Goal: Communication & Community: Answer question/provide support

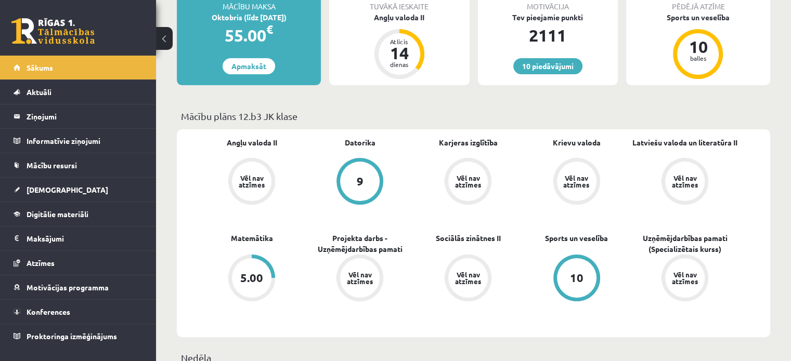
scroll to position [171, 0]
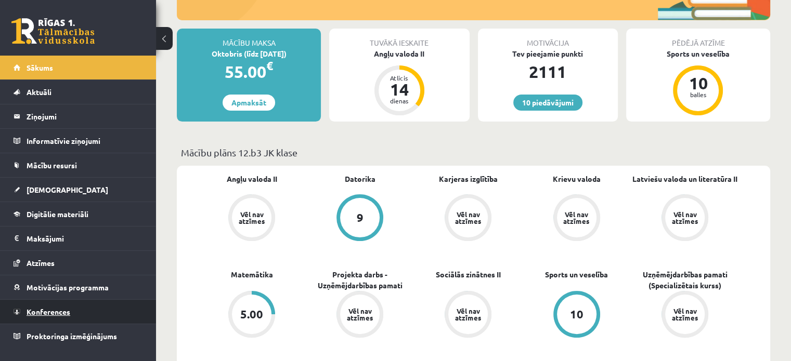
click at [62, 304] on link "Konferences" at bounding box center [78, 312] width 129 height 24
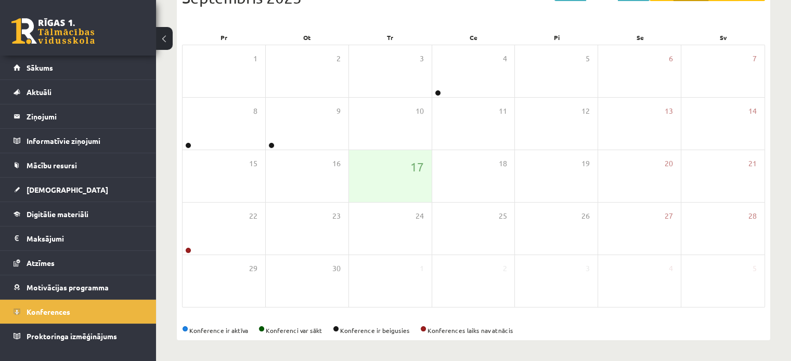
scroll to position [135, 0]
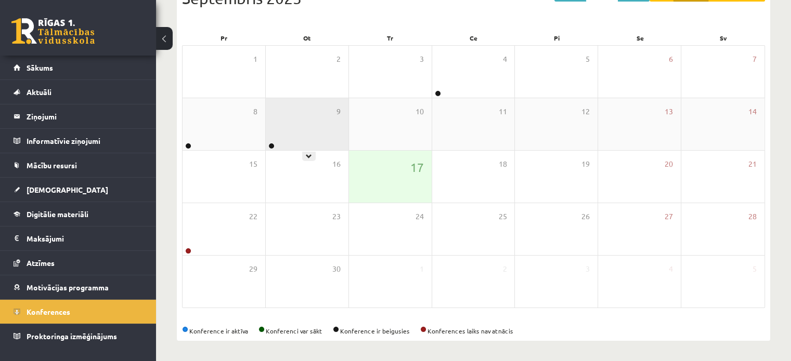
click at [280, 139] on div "9" at bounding box center [307, 124] width 83 height 52
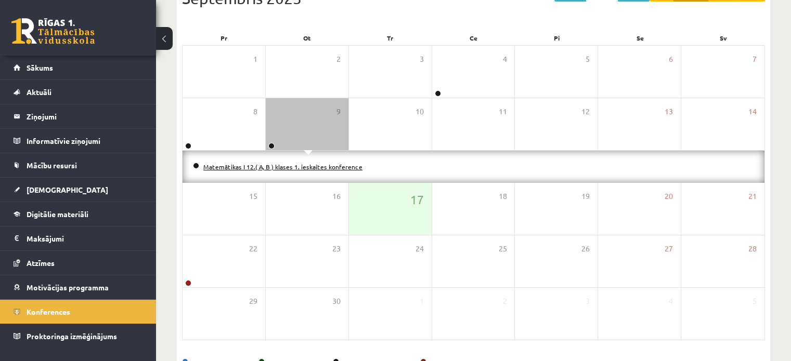
click at [274, 168] on link "Matemātikas I 12.( A, B ) klases 1. ieskaites konference" at bounding box center [282, 167] width 159 height 8
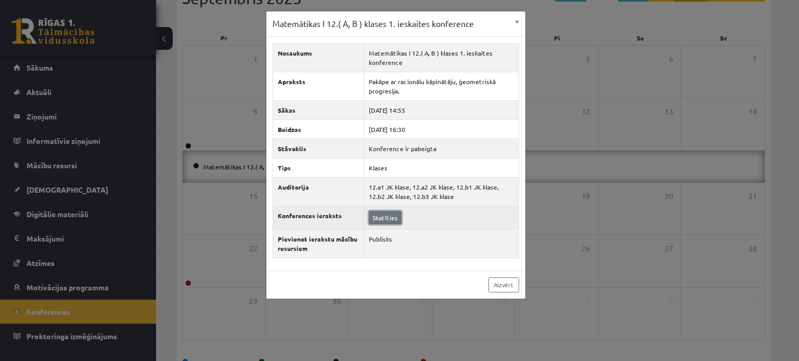
click at [385, 214] on link "Skatīties" at bounding box center [385, 218] width 33 height 14
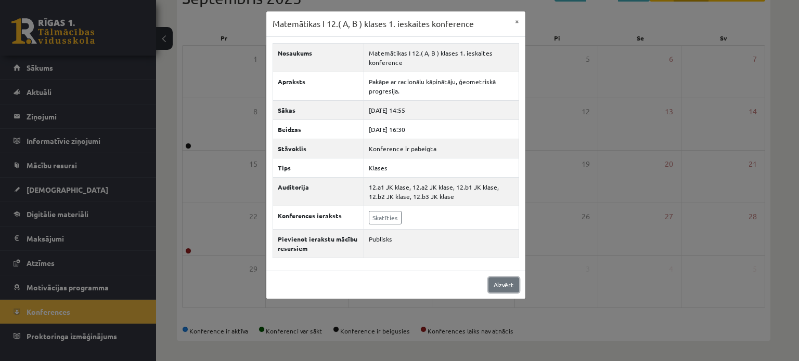
click at [507, 278] on link "Aizvērt" at bounding box center [503, 285] width 31 height 15
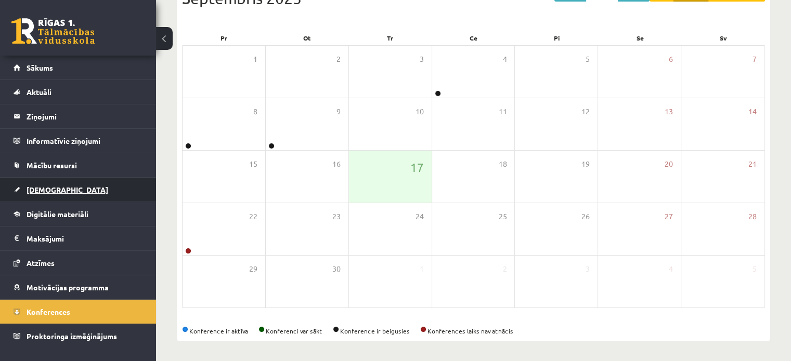
click at [48, 189] on span "[DEMOGRAPHIC_DATA]" at bounding box center [68, 189] width 82 height 9
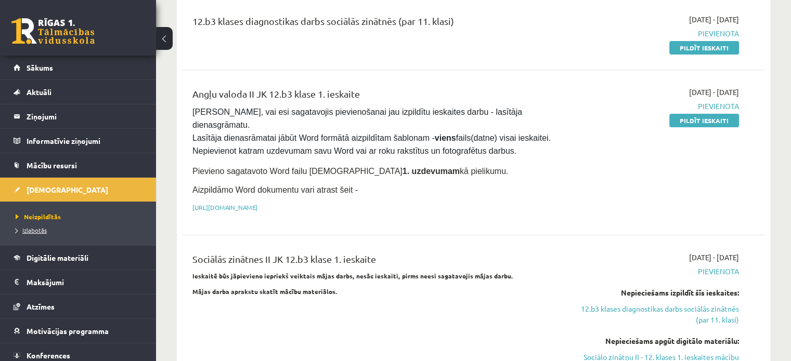
click at [42, 228] on span "Izlabotās" at bounding box center [31, 230] width 31 height 8
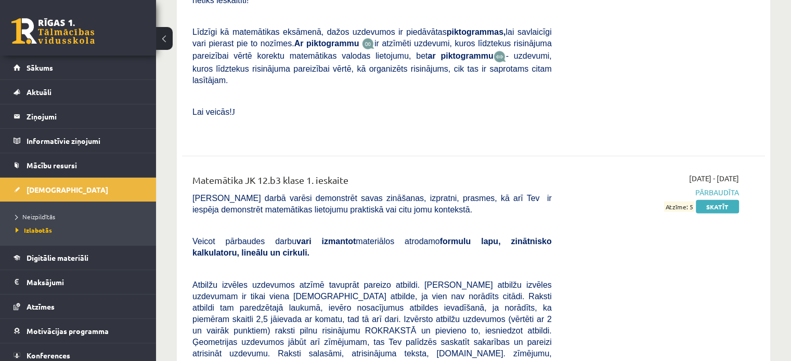
click at [469, 281] on span "Atbilžu izvēles uzdevumos atzīmē tavuprāt pareizo atbildi. [PERSON_NAME] atbilž…" at bounding box center [371, 325] width 359 height 89
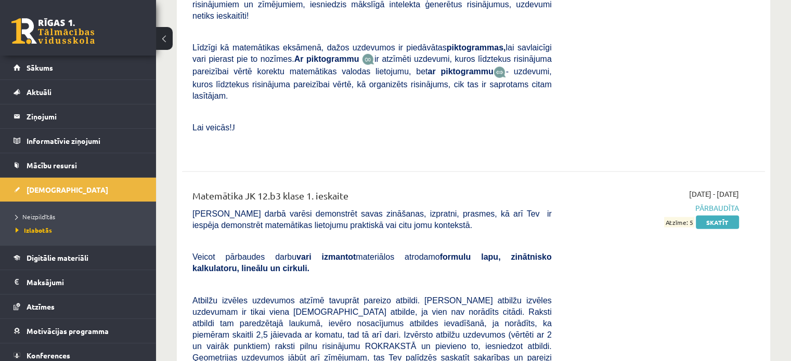
scroll to position [2720, 0]
click at [707, 216] on link "Skatīt" at bounding box center [717, 223] width 43 height 14
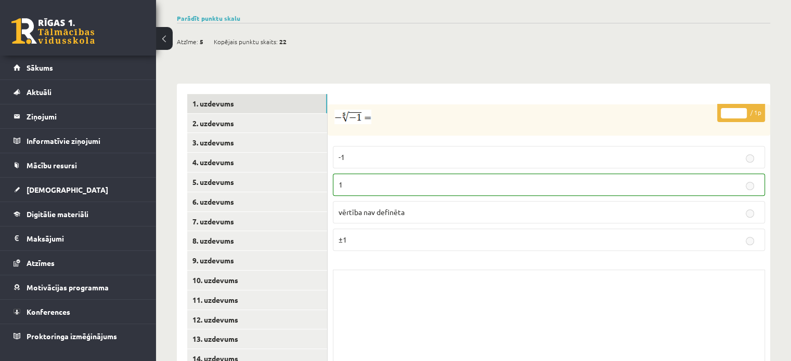
scroll to position [360, 0]
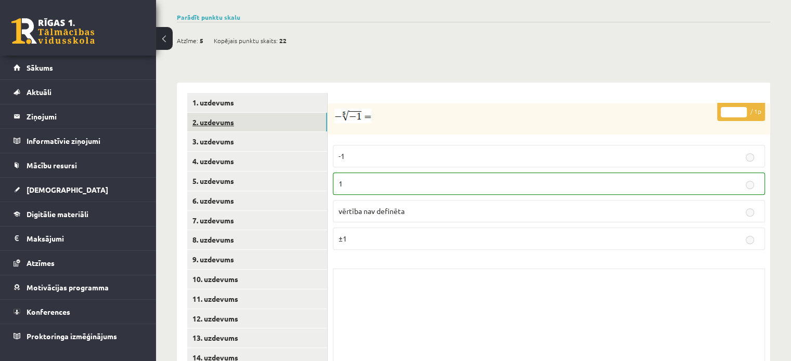
click at [243, 113] on link "2. uzdevums" at bounding box center [257, 122] width 140 height 19
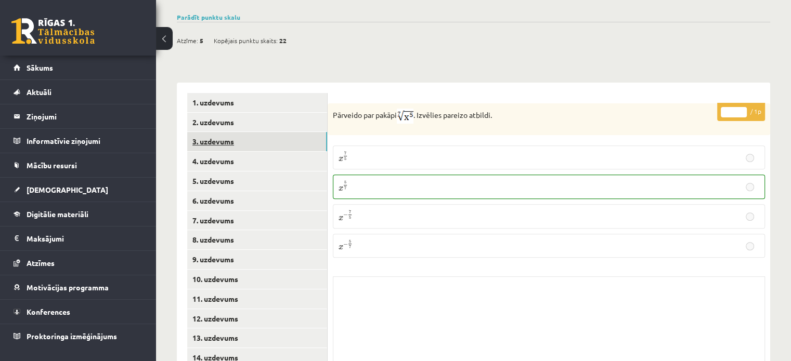
click at [241, 132] on link "3. uzdevums" at bounding box center [257, 141] width 140 height 19
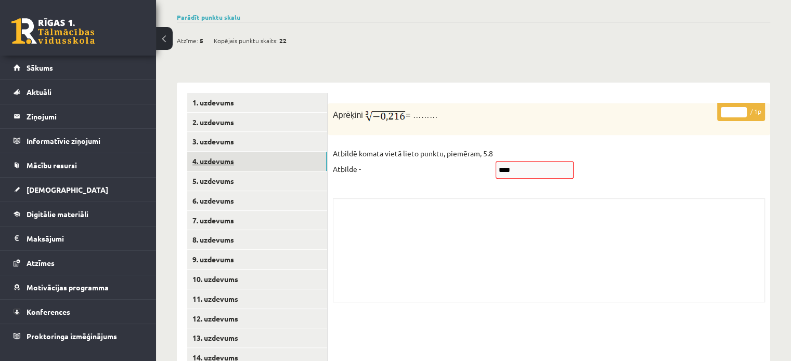
click at [252, 152] on link "4. uzdevums" at bounding box center [257, 161] width 140 height 19
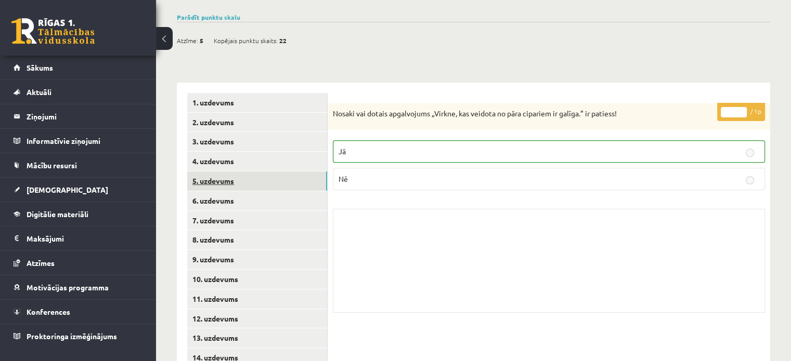
click at [254, 172] on link "5. uzdevums" at bounding box center [257, 181] width 140 height 19
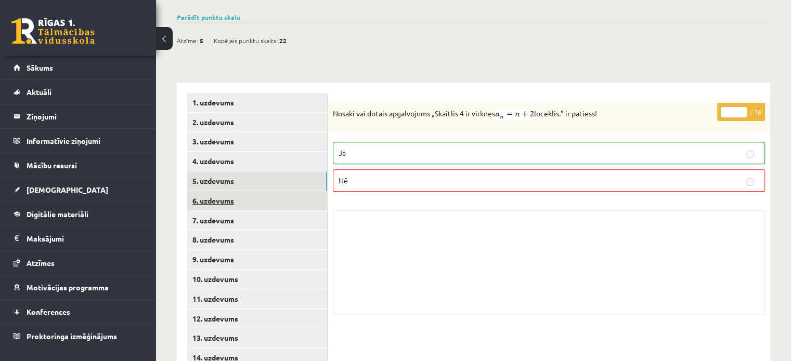
click at [287, 191] on link "6. uzdevums" at bounding box center [257, 200] width 140 height 19
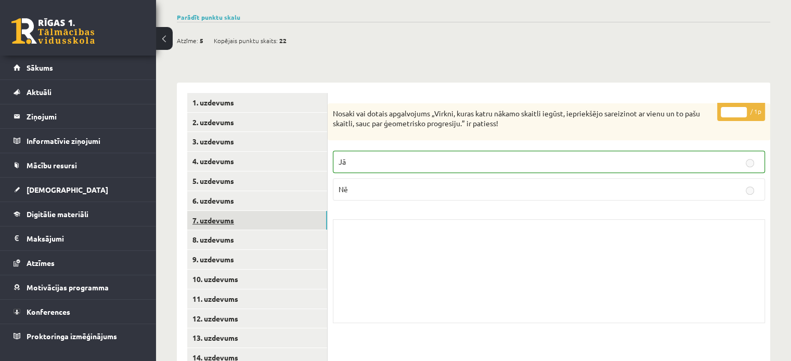
click at [289, 211] on link "7. uzdevums" at bounding box center [257, 220] width 140 height 19
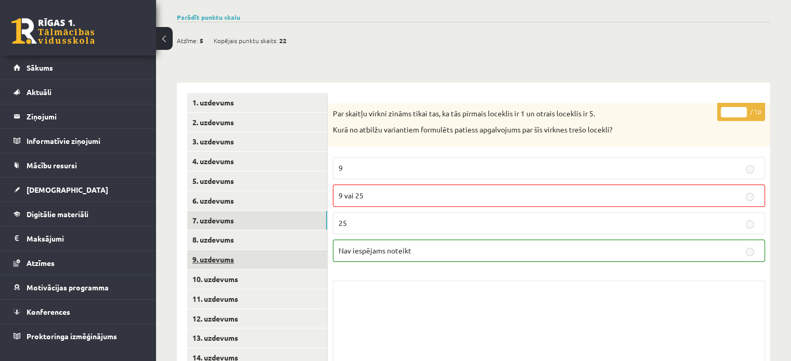
click at [256, 250] on link "9. uzdevums" at bounding box center [257, 259] width 140 height 19
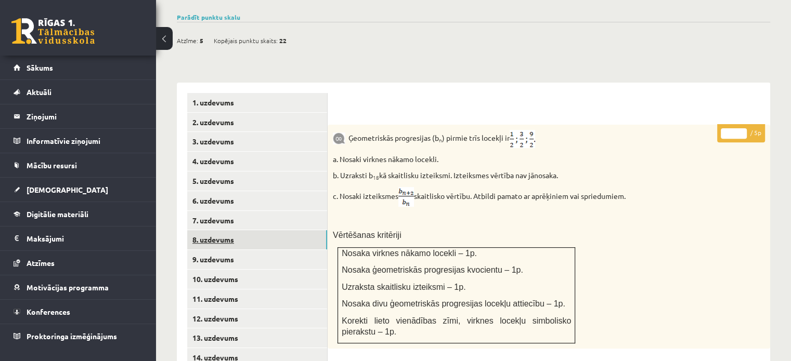
click at [244, 230] on link "8. uzdevums" at bounding box center [257, 239] width 140 height 19
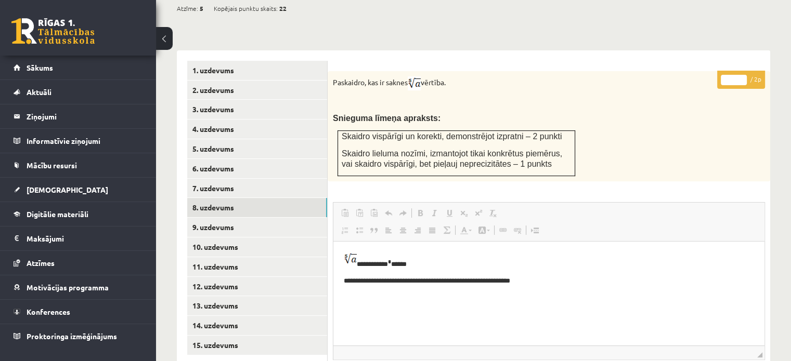
scroll to position [393, 0]
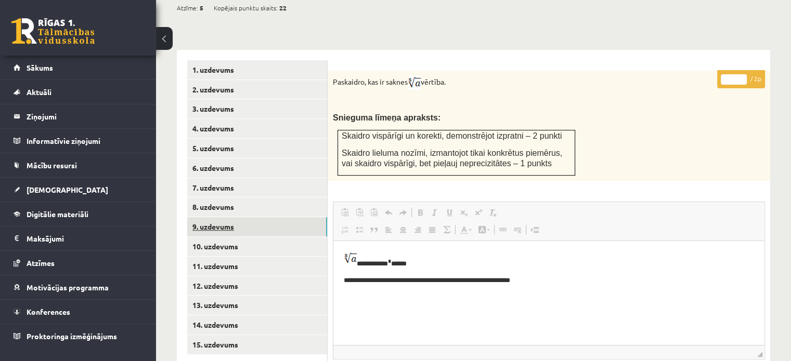
click at [266, 217] on link "9. uzdevums" at bounding box center [257, 226] width 140 height 19
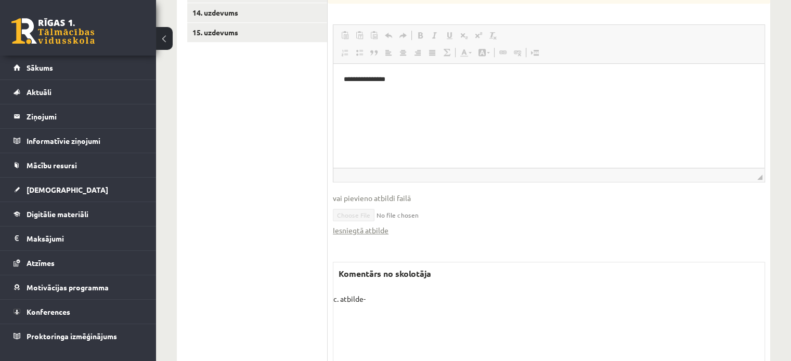
scroll to position [722, 0]
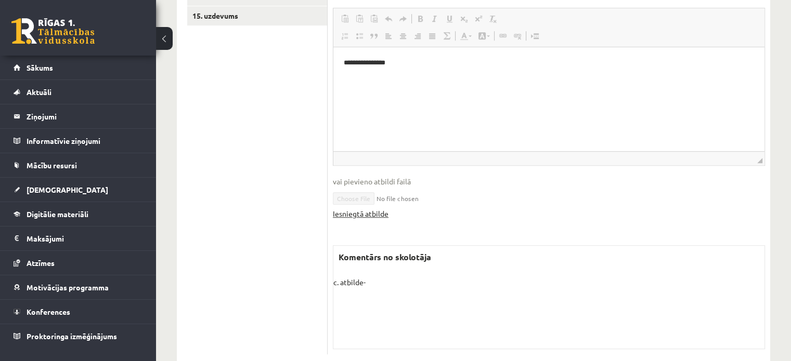
click at [375, 208] on link "Iesniegtā atbilde" at bounding box center [361, 213] width 56 height 11
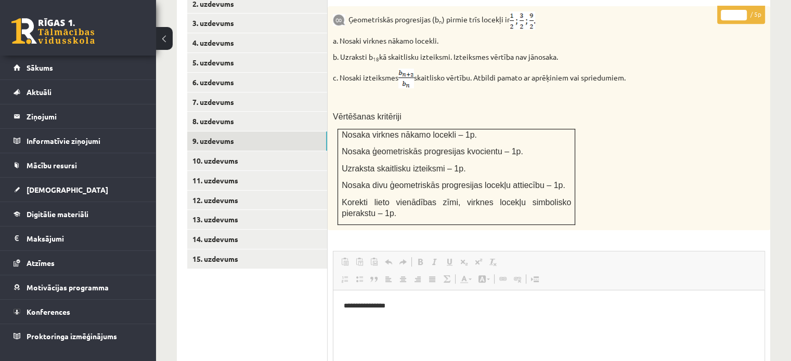
scroll to position [412, 0]
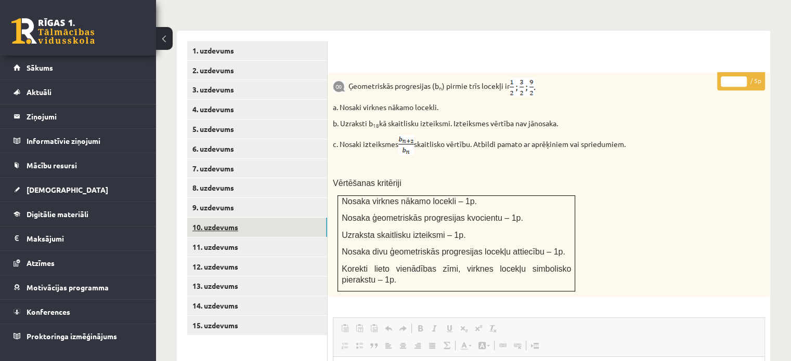
click at [266, 218] on link "10. uzdevums" at bounding box center [257, 227] width 140 height 19
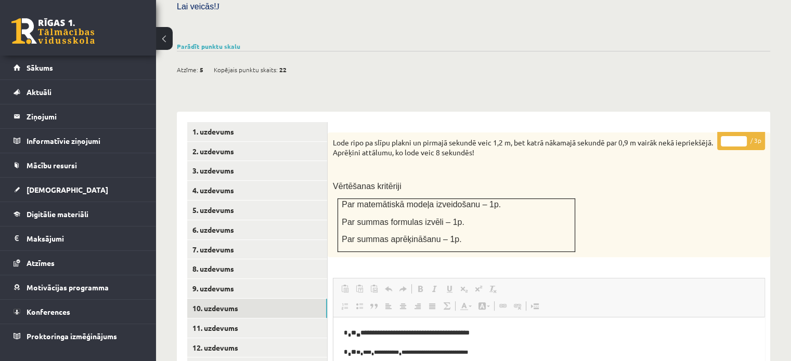
scroll to position [360, 0]
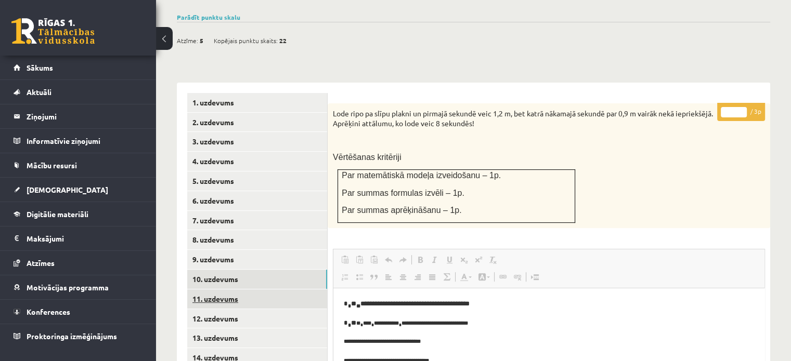
click at [303, 290] on link "11. uzdevums" at bounding box center [257, 299] width 140 height 19
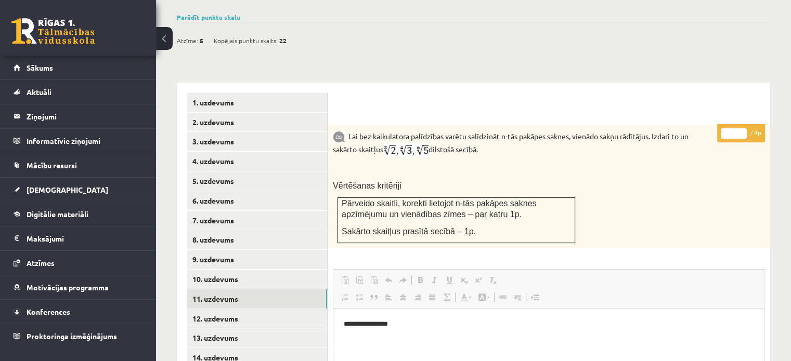
scroll to position [0, 0]
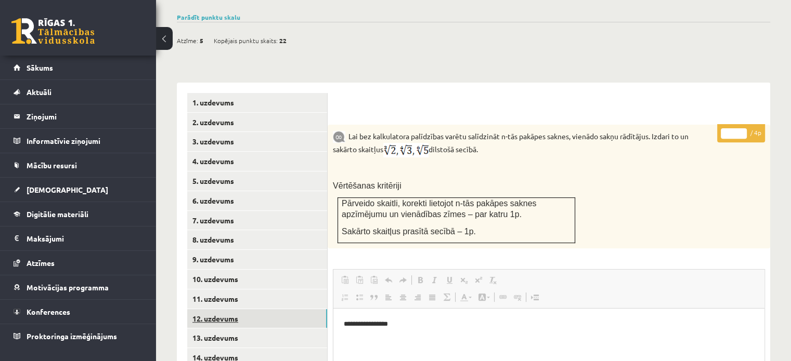
click at [258, 309] on link "12. uzdevums" at bounding box center [257, 318] width 140 height 19
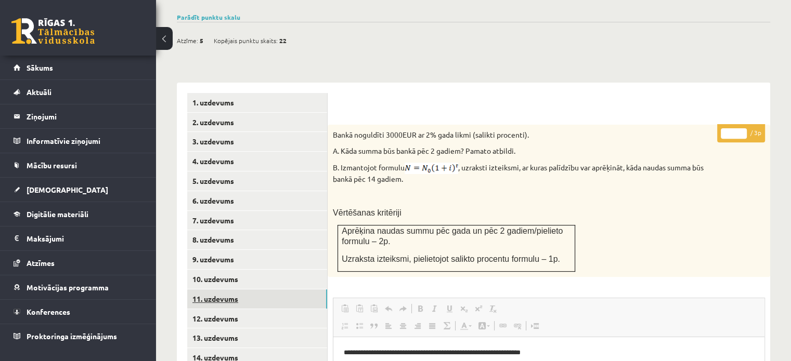
click at [254, 290] on link "11. uzdevums" at bounding box center [257, 299] width 140 height 19
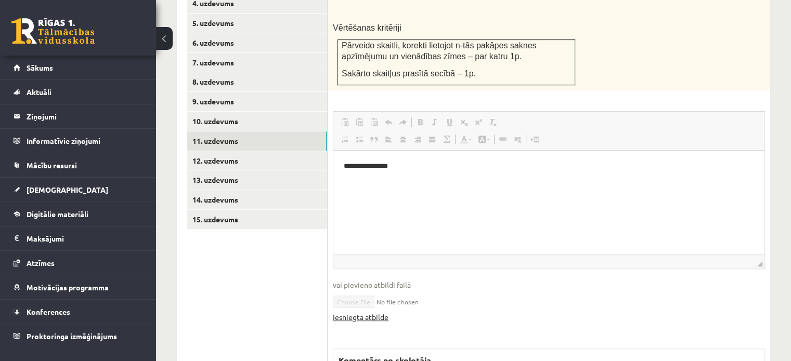
click at [358, 312] on link "Iesniegtā atbilde" at bounding box center [361, 317] width 56 height 11
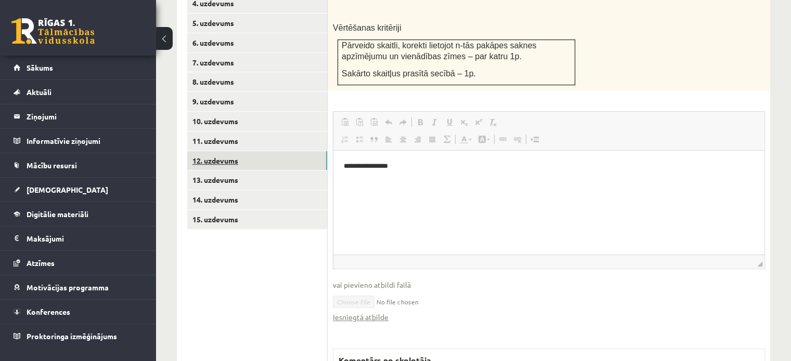
click at [280, 151] on link "12. uzdevums" at bounding box center [257, 160] width 140 height 19
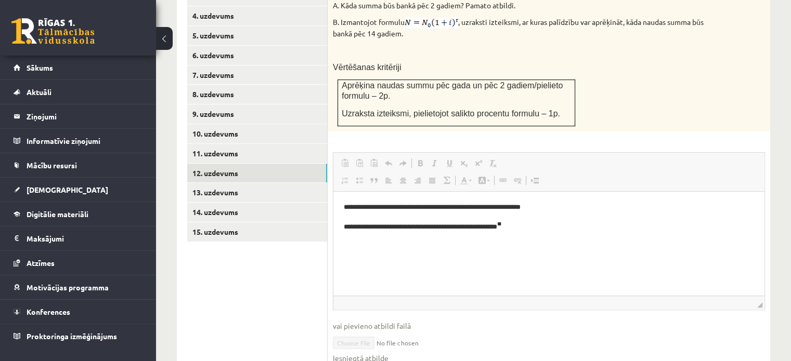
scroll to position [518, 0]
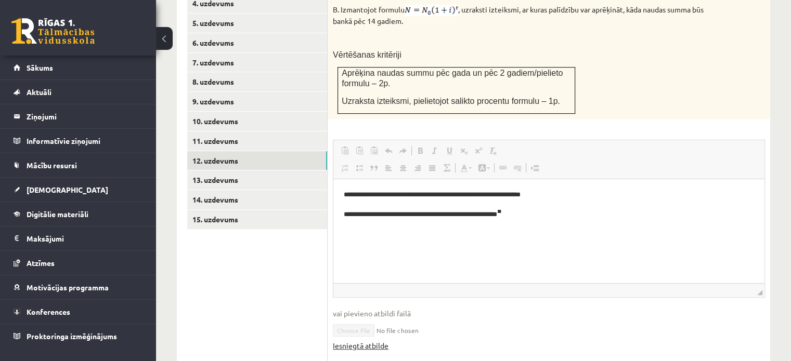
click at [372, 341] on link "Iesniegtā atbilde" at bounding box center [361, 346] width 56 height 11
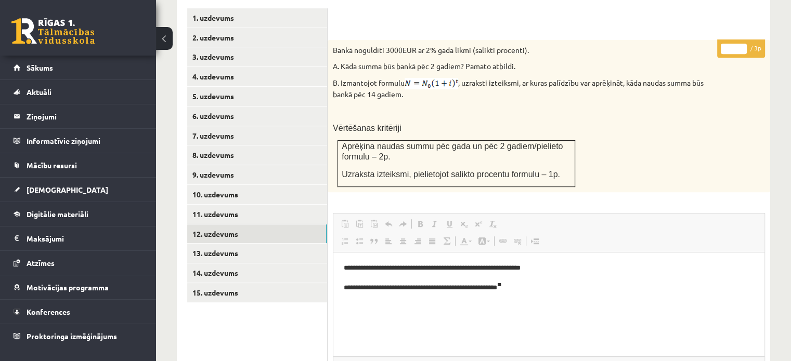
scroll to position [445, 0]
click at [250, 243] on link "13. uzdevums" at bounding box center [257, 252] width 140 height 19
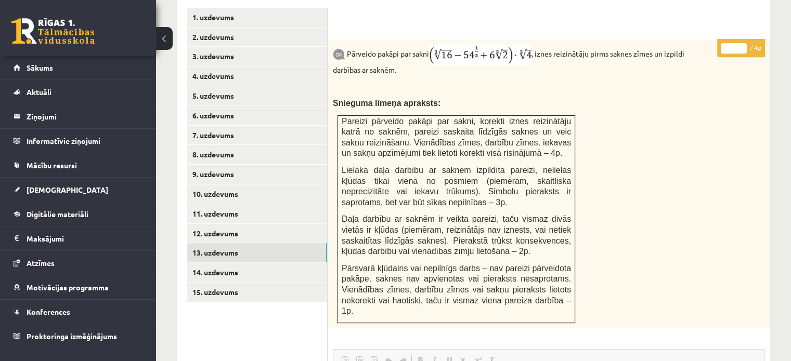
scroll to position [0, 0]
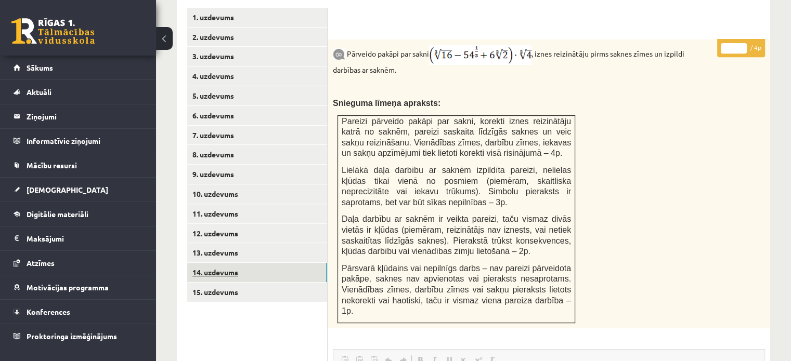
click at [310, 263] on link "14. uzdevums" at bounding box center [257, 272] width 140 height 19
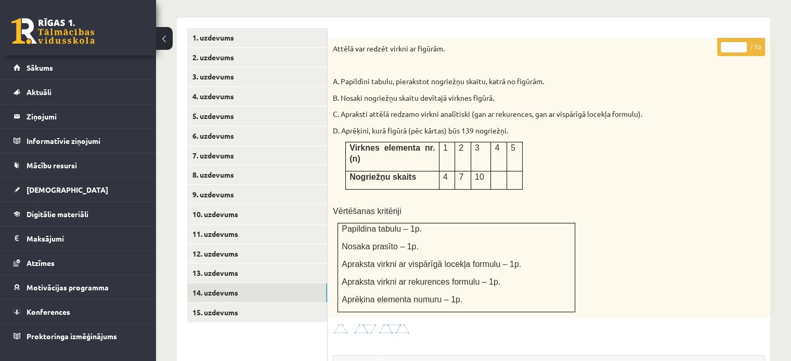
scroll to position [424, 0]
click at [282, 205] on link "10. uzdevums" at bounding box center [257, 214] width 140 height 19
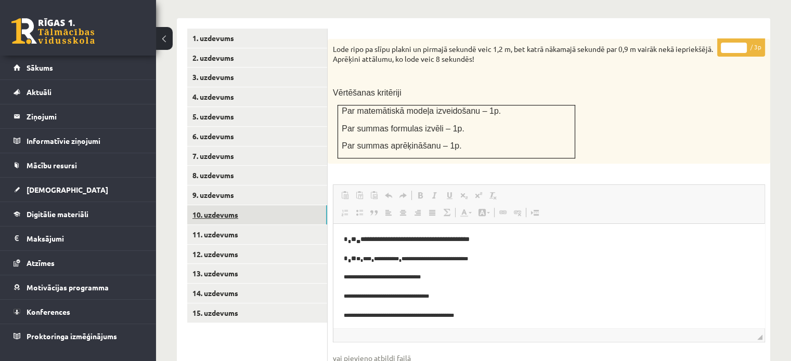
scroll to position [0, 0]
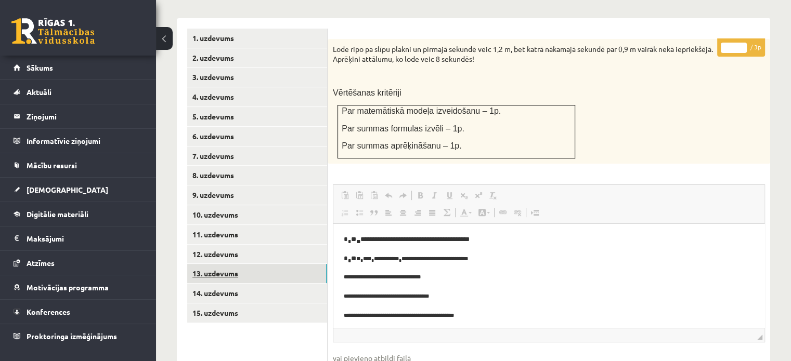
click at [280, 264] on link "13. uzdevums" at bounding box center [257, 273] width 140 height 19
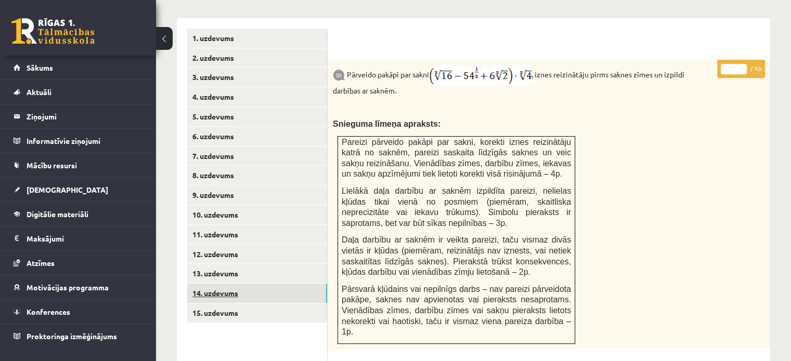
click at [281, 284] on link "14. uzdevums" at bounding box center [257, 293] width 140 height 19
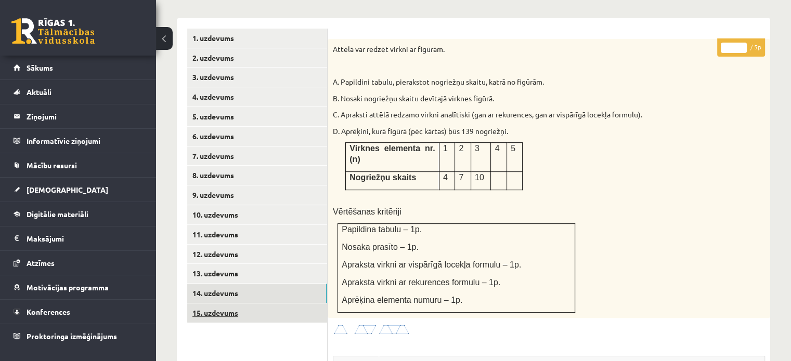
click at [250, 304] on link "15. uzdevums" at bounding box center [257, 313] width 140 height 19
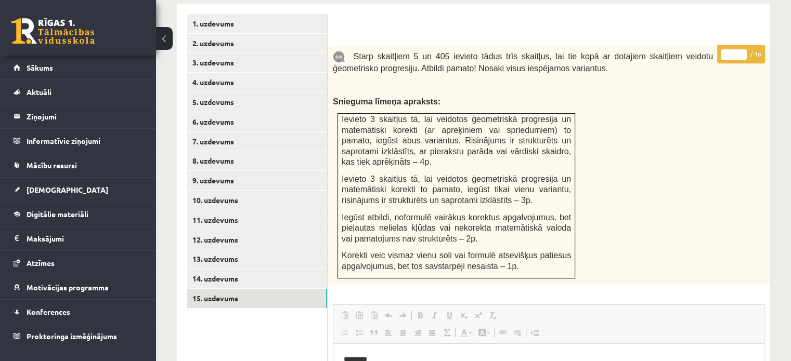
scroll to position [439, 0]
click at [301, 269] on link "14. uzdevums" at bounding box center [257, 278] width 140 height 19
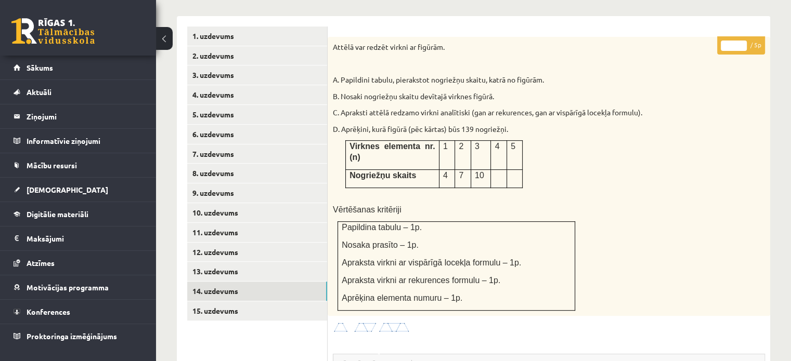
scroll to position [426, 0]
click at [285, 302] on link "15. uzdevums" at bounding box center [257, 311] width 140 height 19
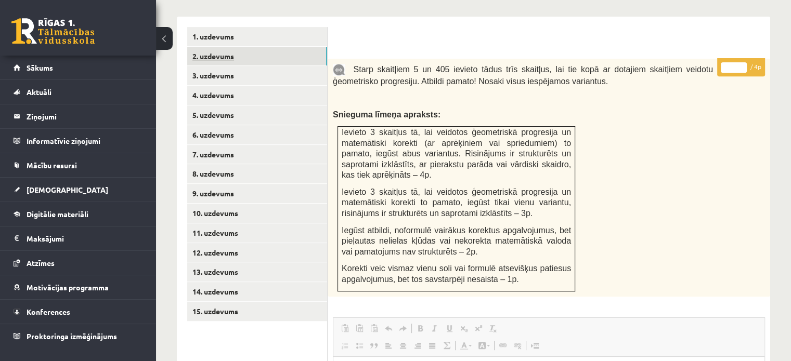
click at [231, 47] on link "2. uzdevums" at bounding box center [257, 56] width 140 height 19
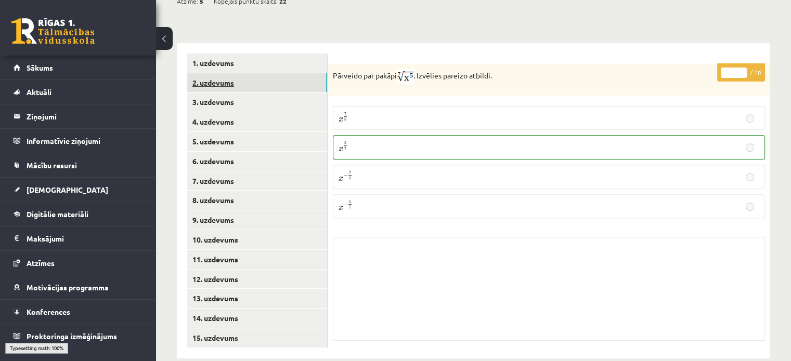
scroll to position [394, 0]
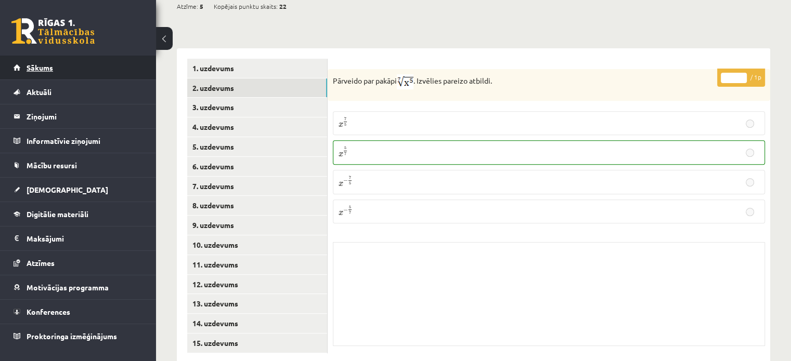
click at [79, 75] on link "Sākums" at bounding box center [78, 68] width 129 height 24
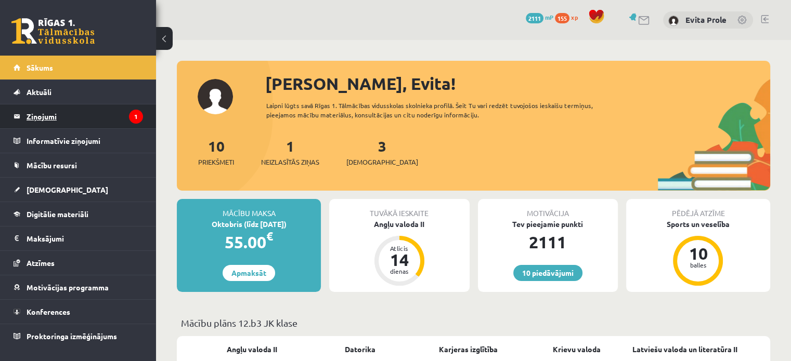
click at [134, 112] on icon "1" at bounding box center [136, 117] width 14 height 14
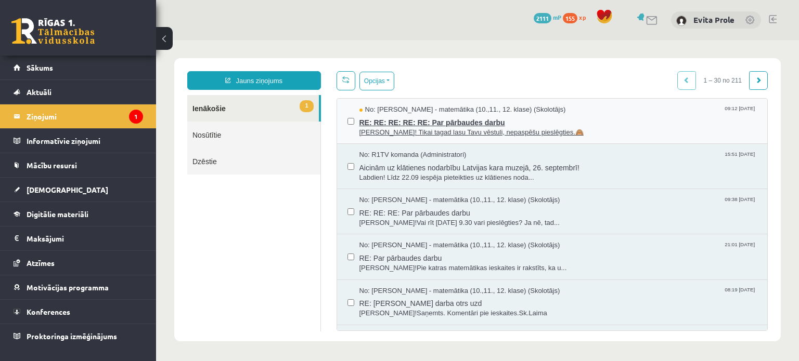
click at [429, 121] on span "RE: RE: RE: RE: RE: Par pārbaudes darbu" at bounding box center [558, 121] width 398 height 13
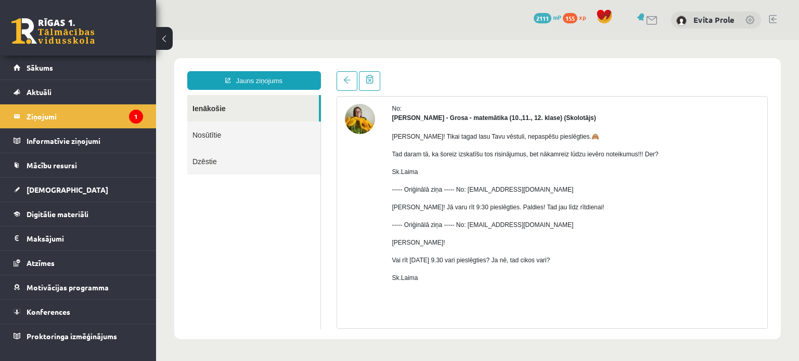
scroll to position [90, 0]
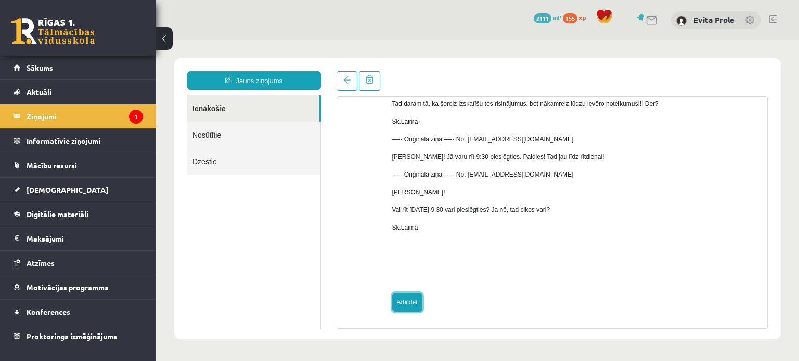
click at [407, 303] on link "Atbildēt" at bounding box center [407, 302] width 30 height 19
type input "**********"
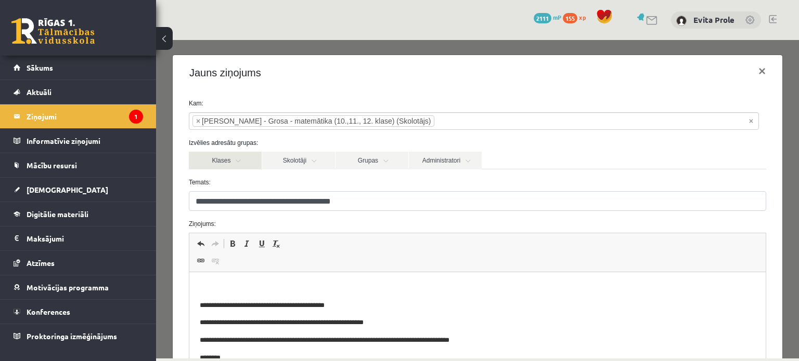
click at [249, 160] on link "Klases" at bounding box center [225, 161] width 73 height 18
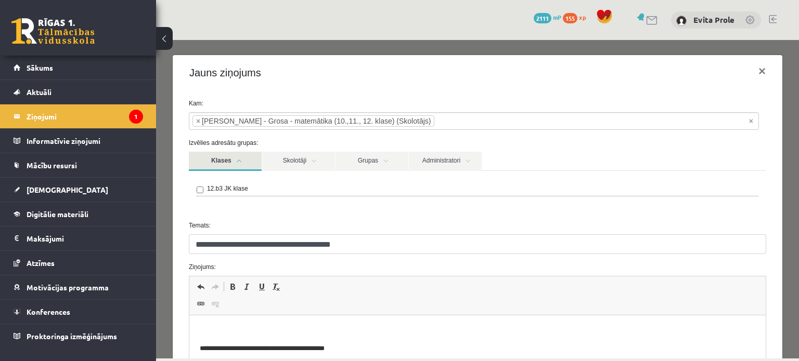
click at [249, 160] on link "Klases" at bounding box center [225, 161] width 73 height 19
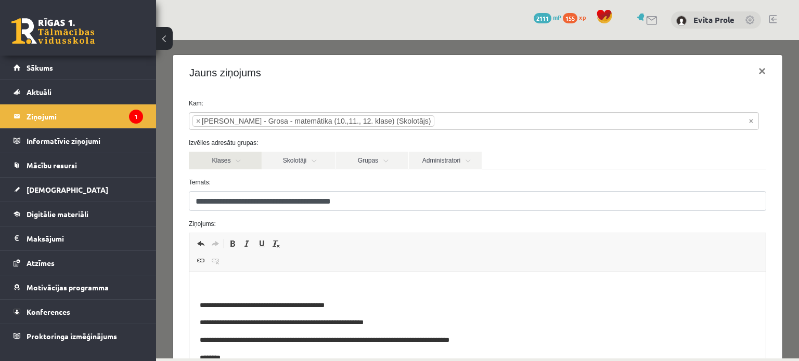
click at [235, 164] on link "Klases" at bounding box center [225, 161] width 73 height 18
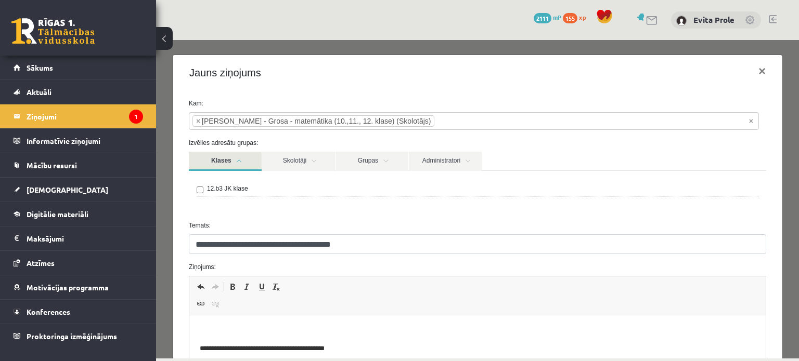
scroll to position [0, 0]
click at [246, 153] on link "Klases" at bounding box center [225, 161] width 73 height 19
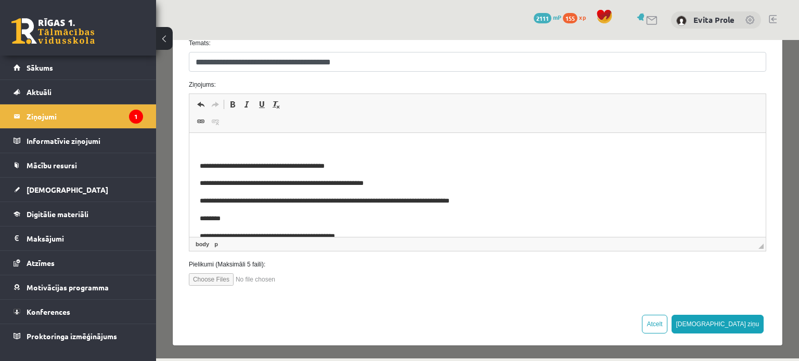
click at [309, 148] on p "Bagātinātā teksta redaktors, wiswyg-editor-47024931398060-1758090267-650" at bounding box center [476, 148] width 555 height 11
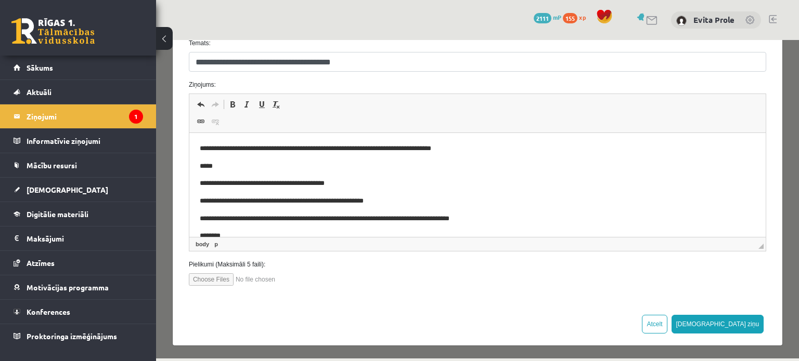
click at [463, 146] on p "**********" at bounding box center [469, 148] width 540 height 11
drag, startPoint x: 771, startPoint y: 415, endPoint x: 678, endPoint y: 236, distance: 201.8
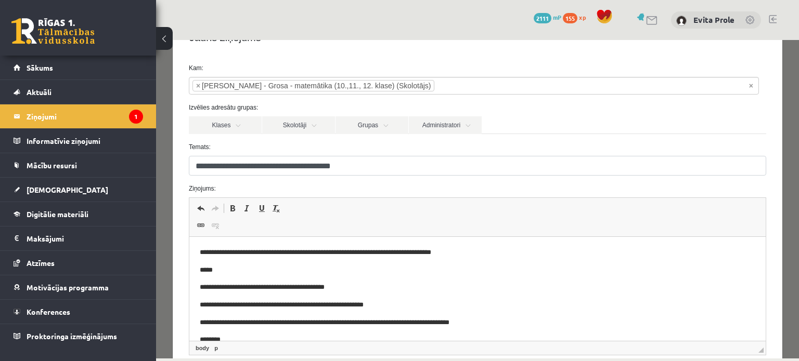
scroll to position [33, 0]
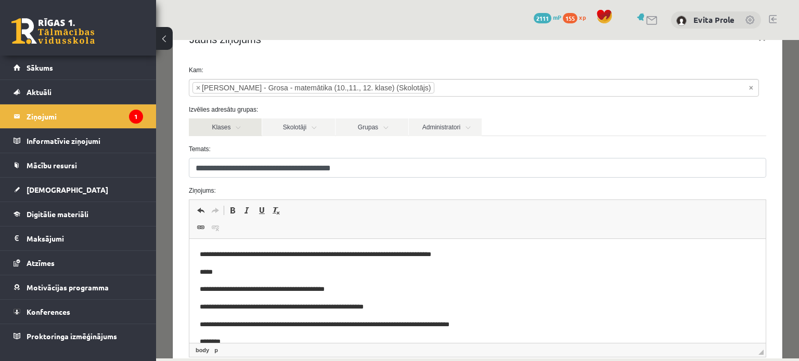
click at [243, 126] on link "Klases" at bounding box center [225, 128] width 73 height 18
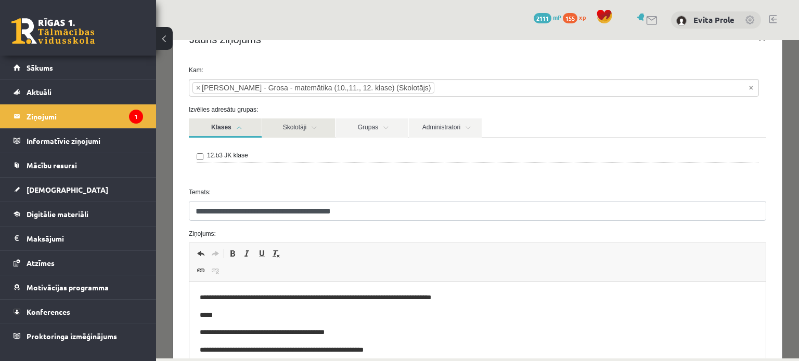
click at [289, 124] on link "Skolotāji" at bounding box center [298, 128] width 73 height 19
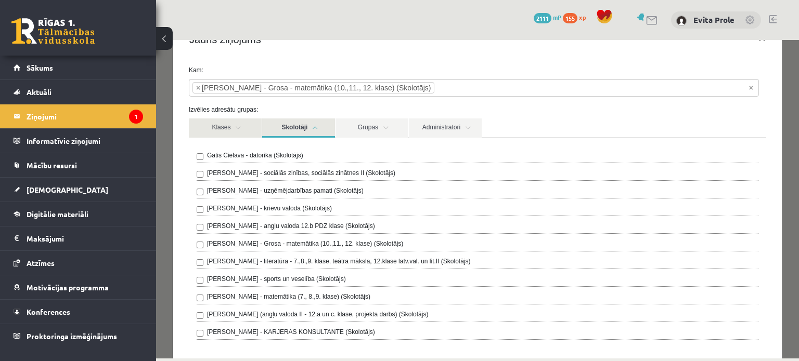
click at [253, 122] on link "Klases" at bounding box center [225, 128] width 73 height 19
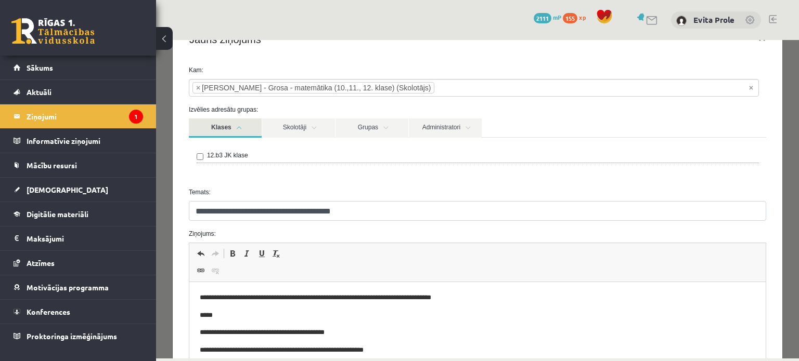
click at [253, 122] on link "Klases" at bounding box center [225, 128] width 73 height 19
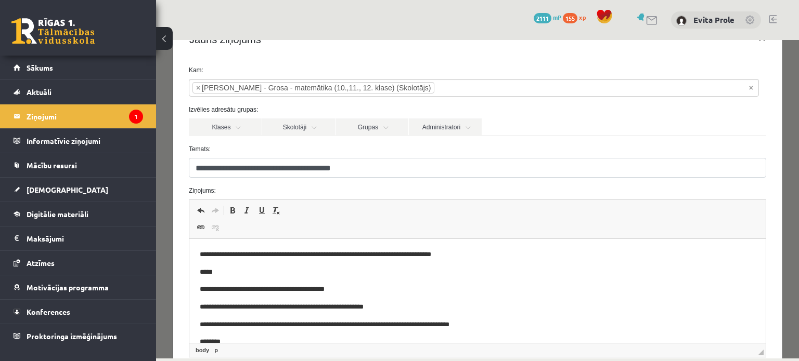
scroll to position [139, 0]
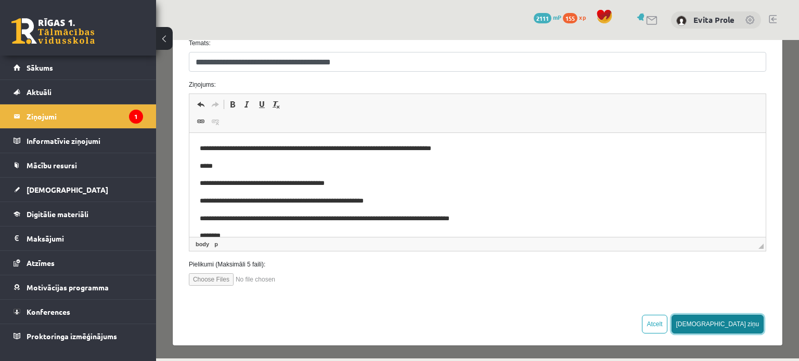
click at [735, 319] on button "Sūtīt ziņu" at bounding box center [717, 324] width 93 height 19
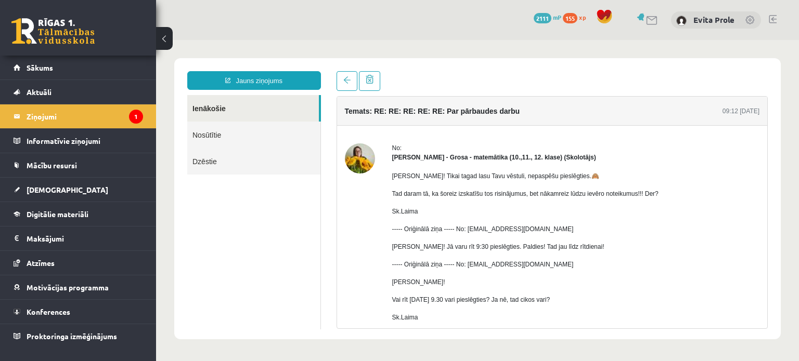
scroll to position [0, 0]
click at [19, 107] on link "Ziņojumi 1" at bounding box center [78, 117] width 129 height 24
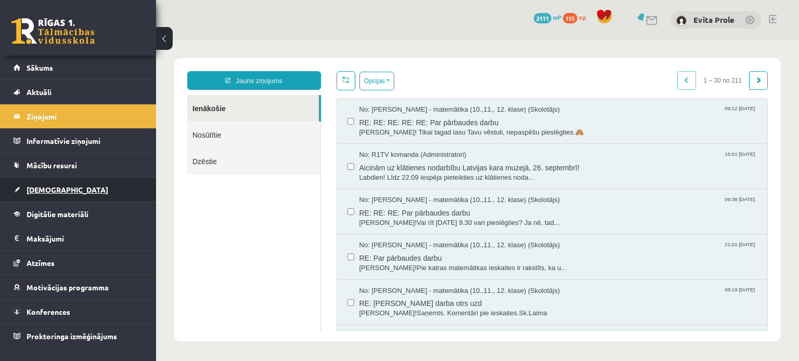
click at [45, 187] on span "[DEMOGRAPHIC_DATA]" at bounding box center [68, 189] width 82 height 9
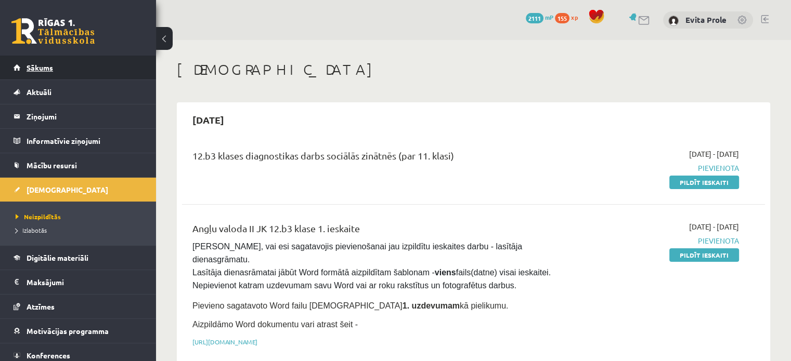
click at [33, 69] on span "Sākums" at bounding box center [40, 67] width 27 height 9
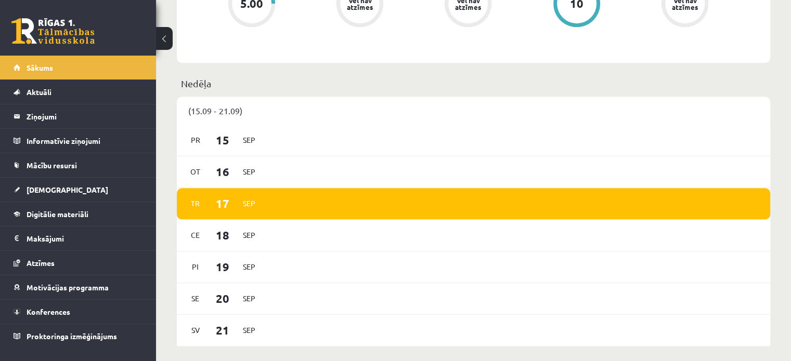
scroll to position [482, 0]
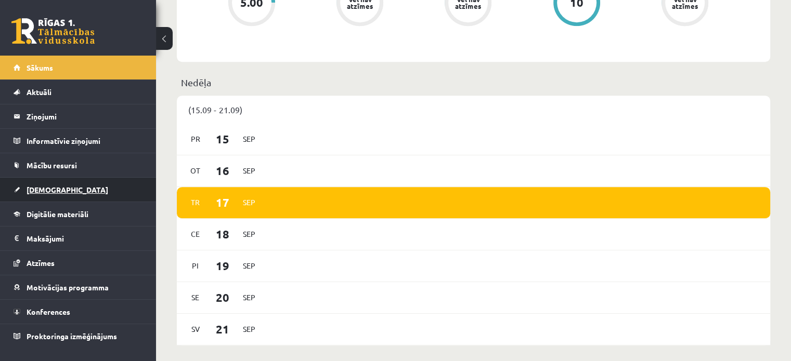
click at [40, 196] on link "[DEMOGRAPHIC_DATA]" at bounding box center [78, 190] width 129 height 24
